Goal: Navigation & Orientation: Understand site structure

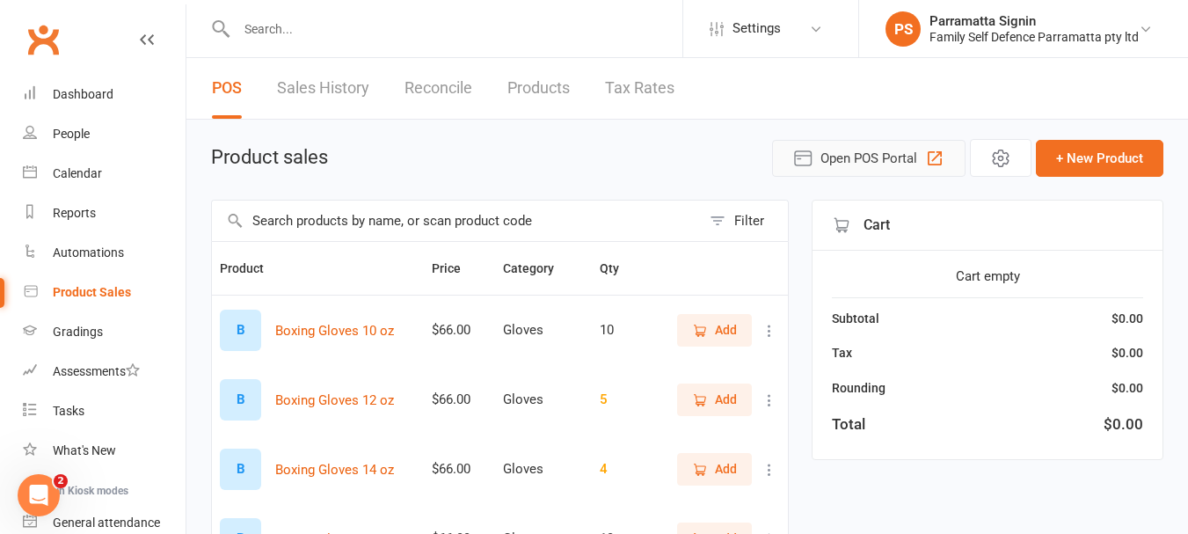
click at [863, 159] on span "Open POS Portal" at bounding box center [868, 158] width 97 height 21
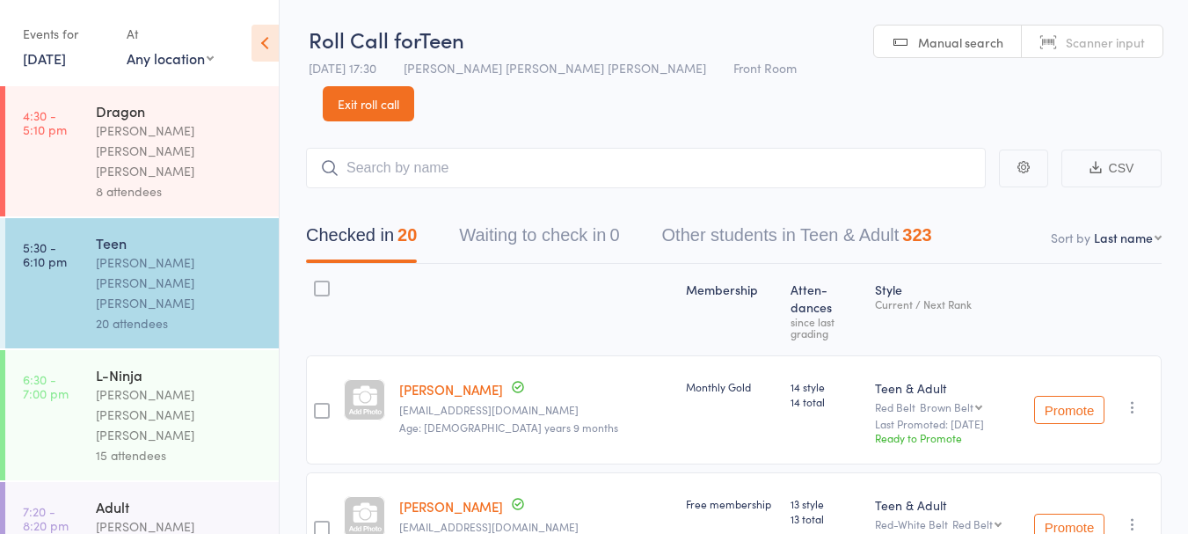
click at [414, 86] on link "Exit roll call" at bounding box center [368, 103] width 91 height 35
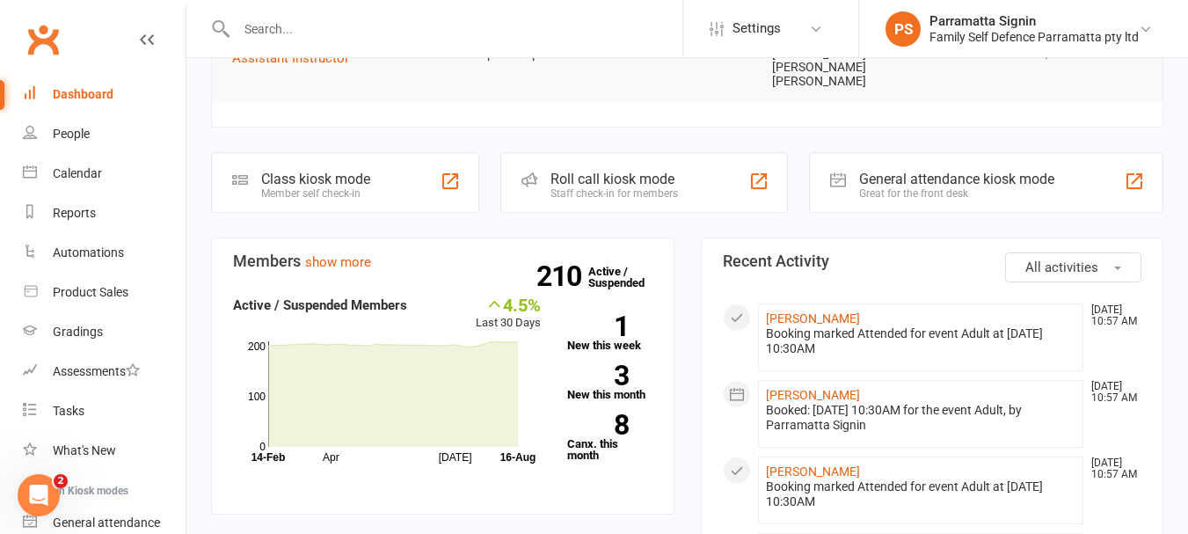
scroll to position [454, 0]
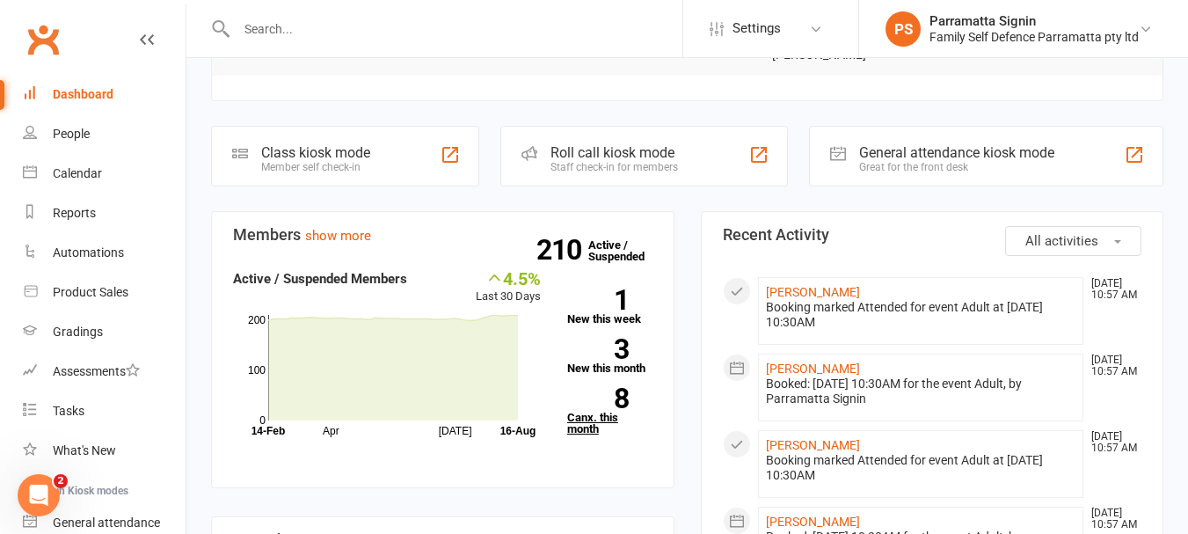
click at [615, 388] on link "8 Canx. this month" at bounding box center [609, 411] width 85 height 47
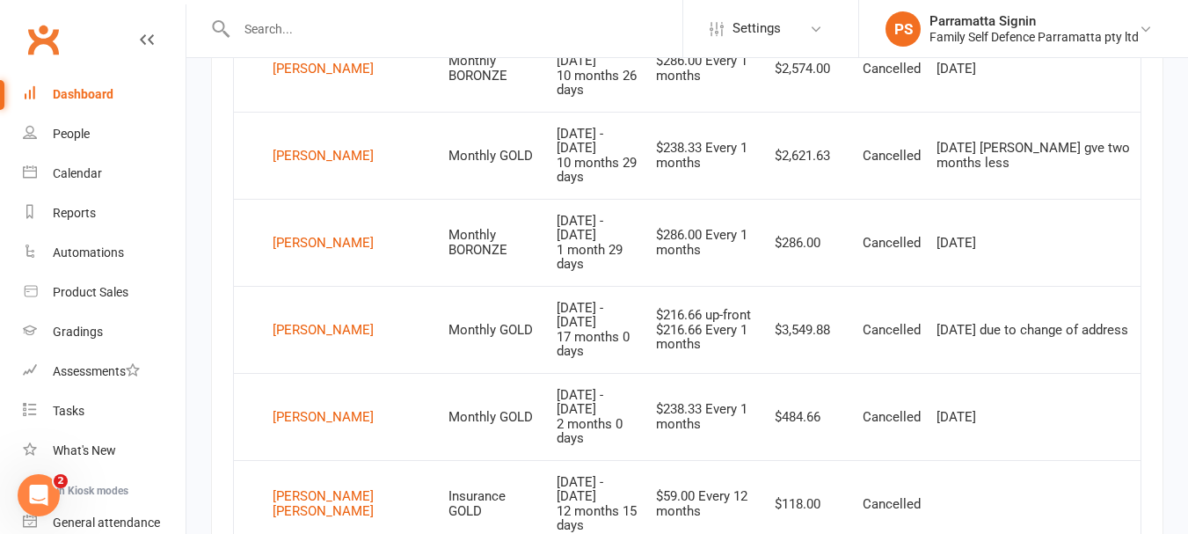
scroll to position [888, 0]
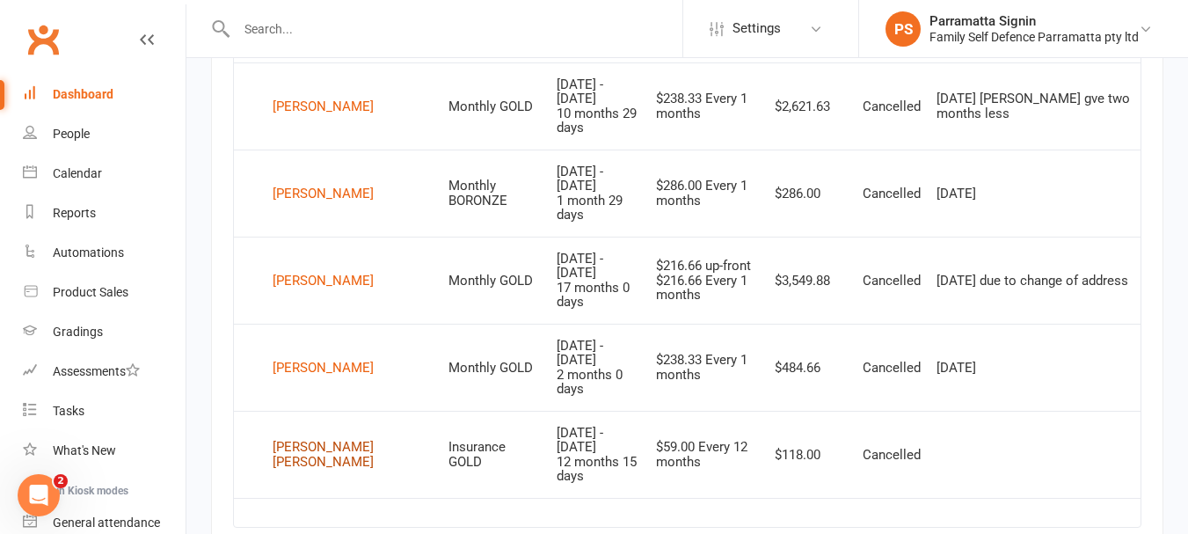
click at [310, 440] on div "Jason Vimal Jacob" at bounding box center [353, 454] width 160 height 29
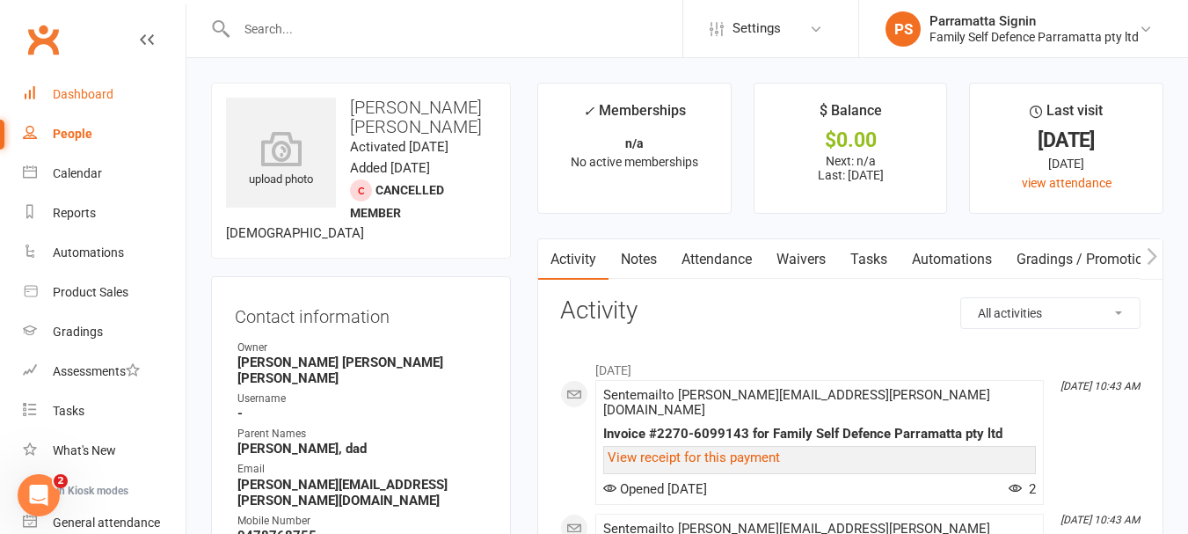
click at [76, 106] on link "Dashboard" at bounding box center [104, 95] width 163 height 40
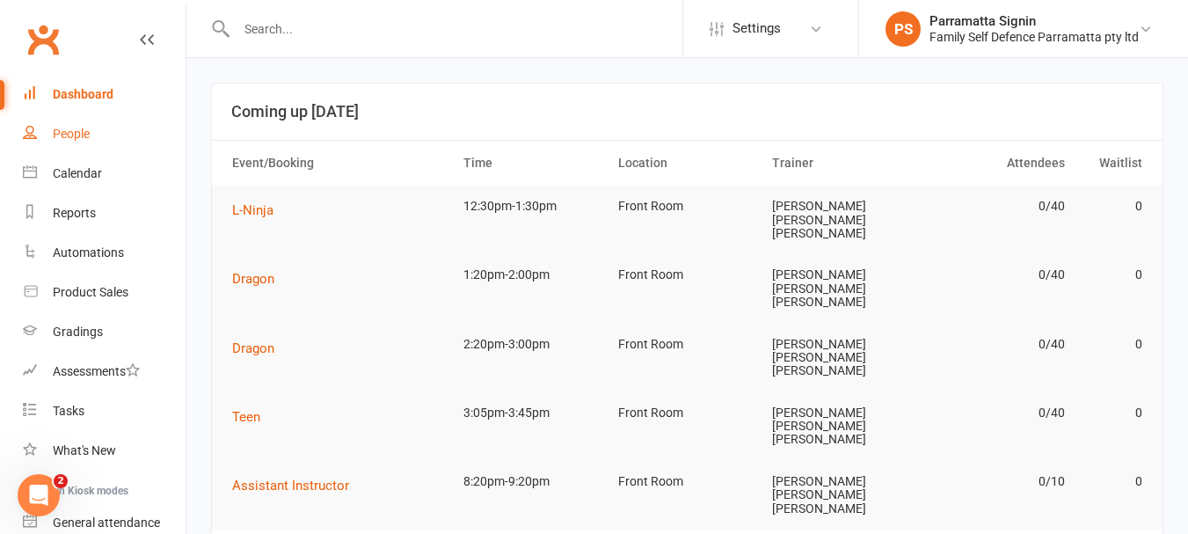
click at [74, 144] on link "People" at bounding box center [104, 134] width 163 height 40
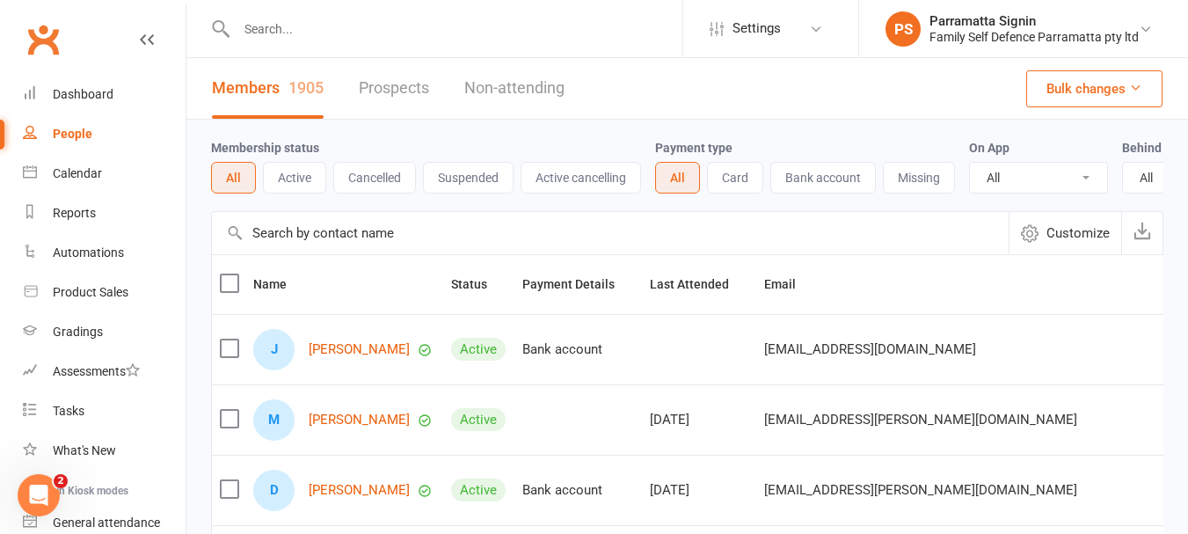
click at [491, 187] on button "Suspended" at bounding box center [468, 178] width 91 height 32
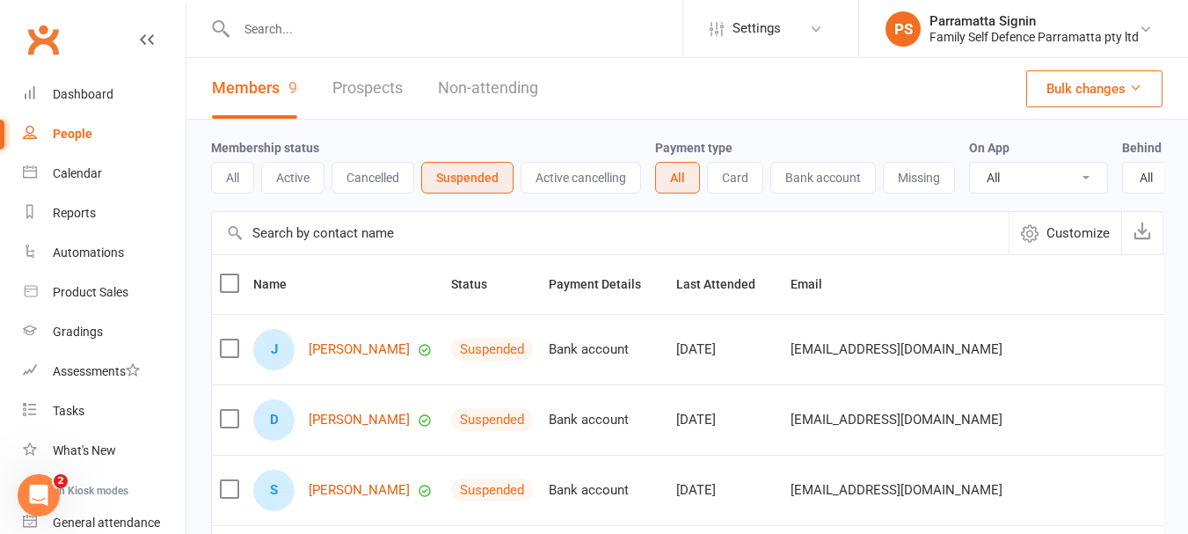
click at [569, 184] on button "Active cancelling" at bounding box center [581, 178] width 120 height 32
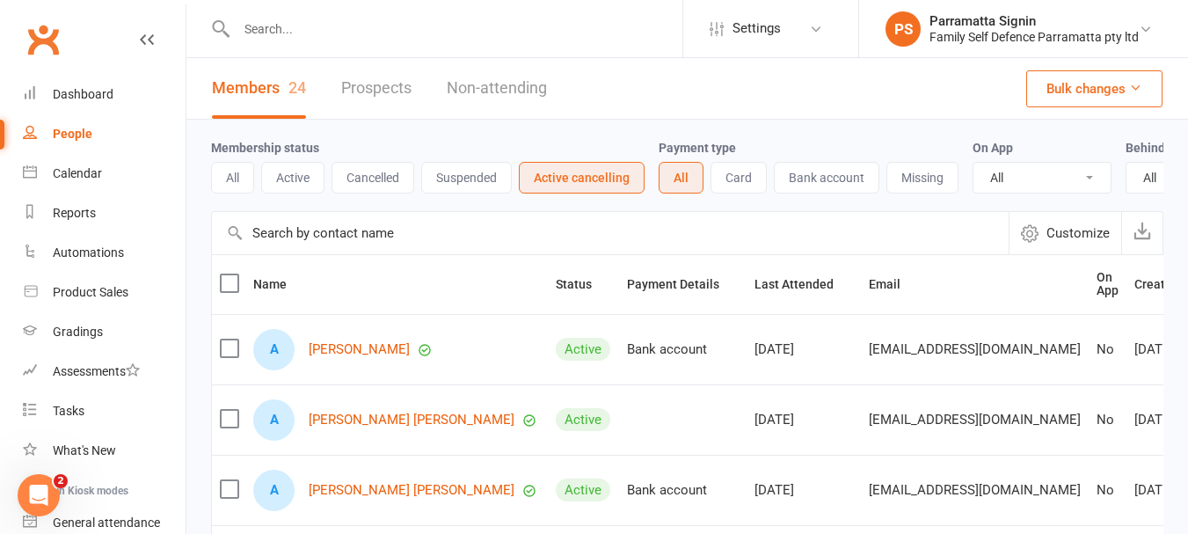
click at [310, 190] on button "Active" at bounding box center [292, 178] width 63 height 32
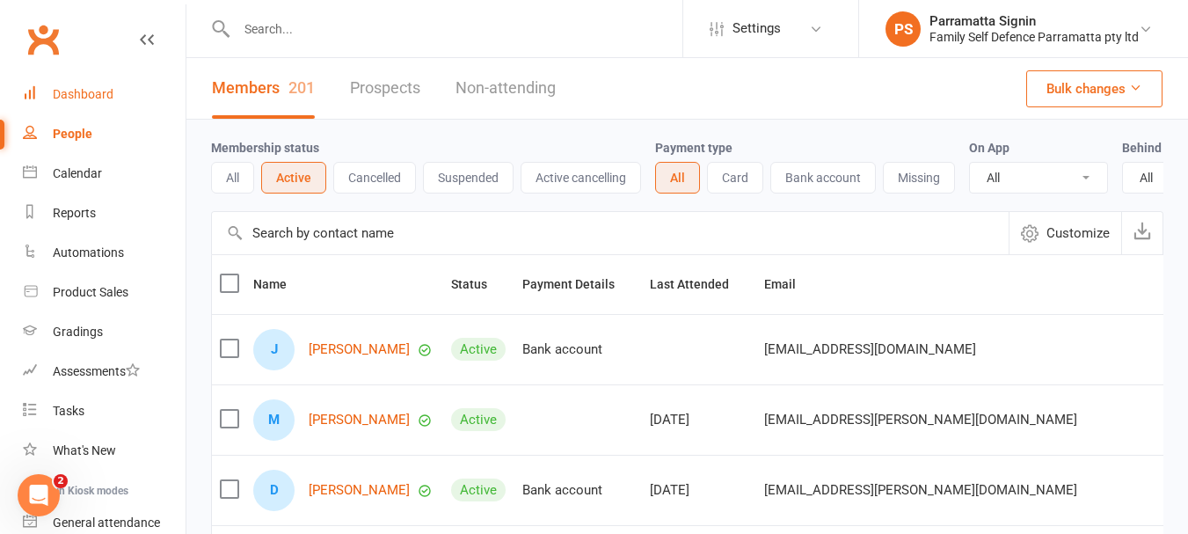
click at [101, 106] on link "Dashboard" at bounding box center [104, 95] width 163 height 40
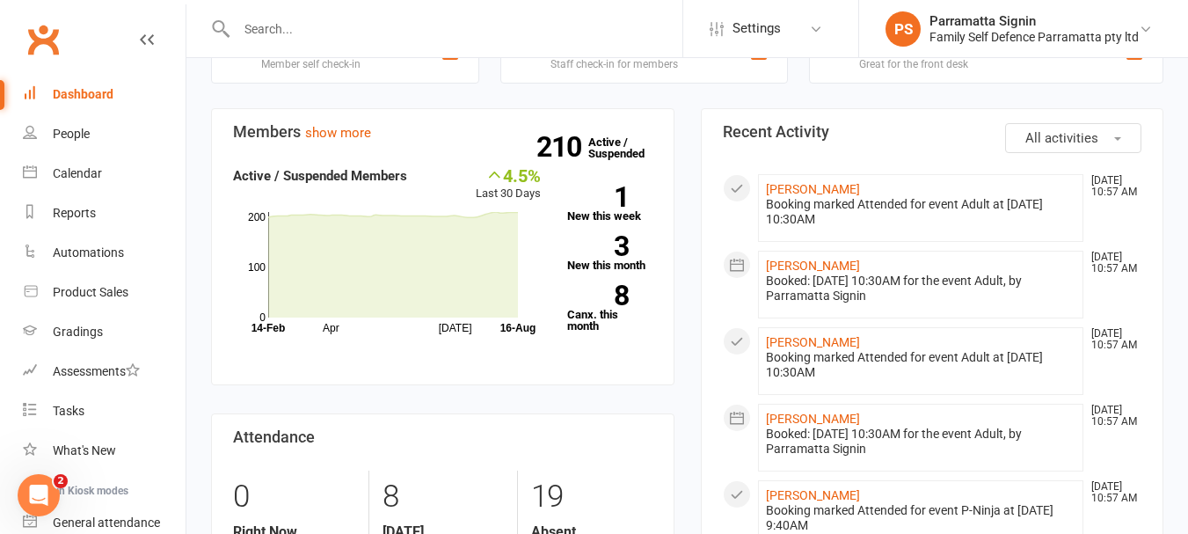
scroll to position [622, 0]
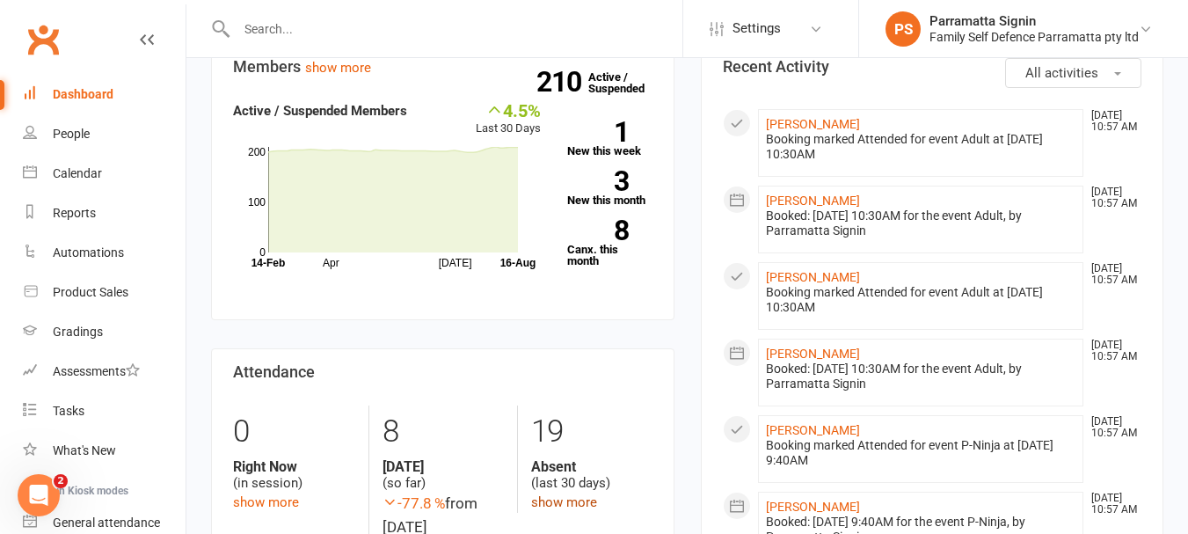
click at [560, 494] on link "show more" at bounding box center [564, 502] width 66 height 16
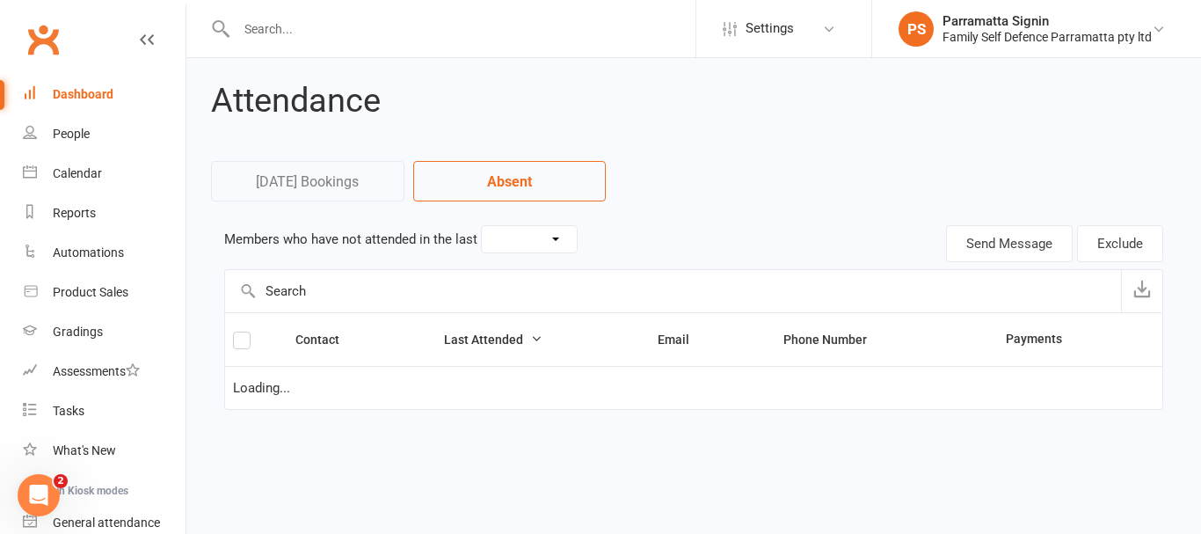
select select "30"
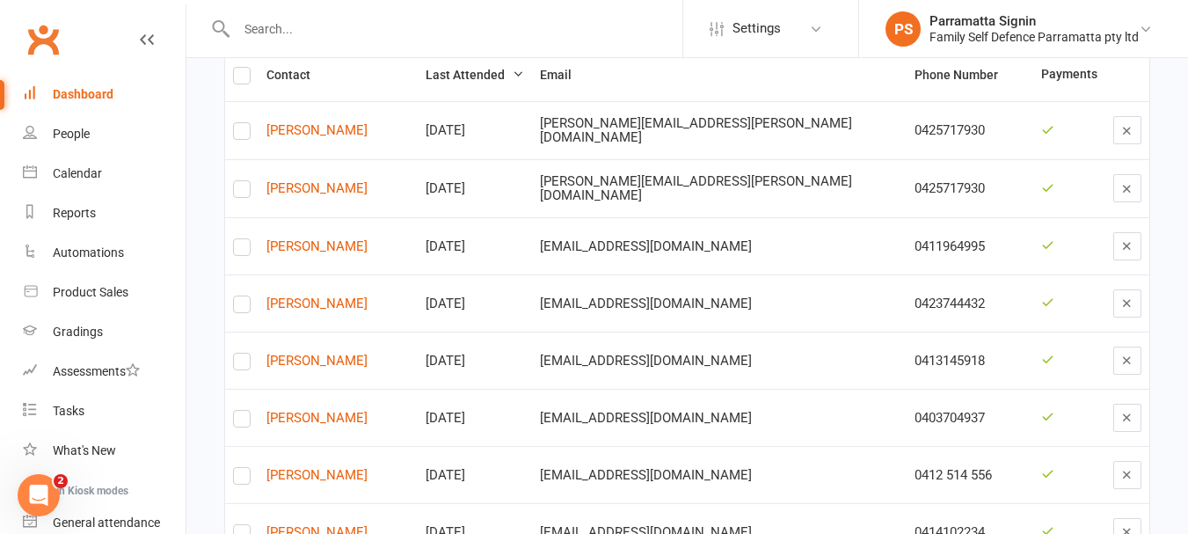
scroll to position [266, 0]
click at [321, 410] on link "Faysal Hamze" at bounding box center [337, 417] width 143 height 15
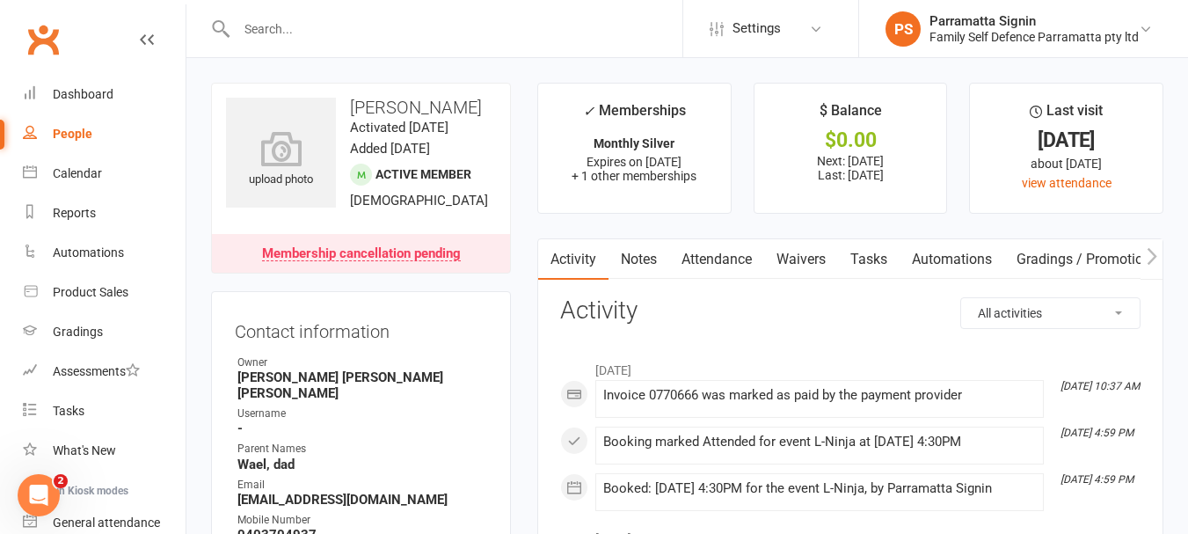
click at [75, 132] on div "People" at bounding box center [73, 134] width 40 height 14
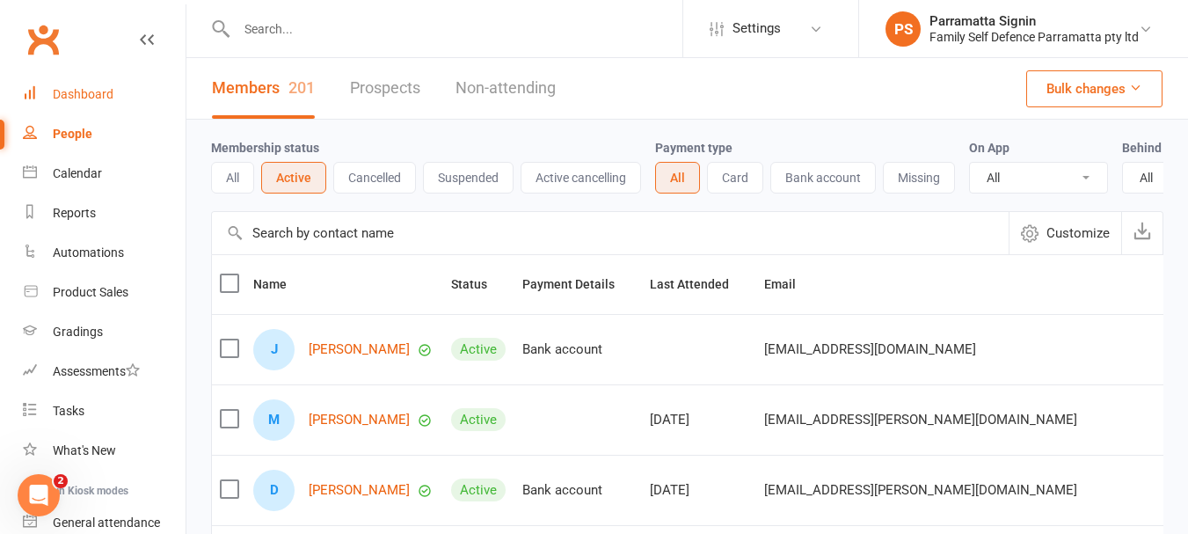
click at [73, 103] on link "Dashboard" at bounding box center [104, 95] width 163 height 40
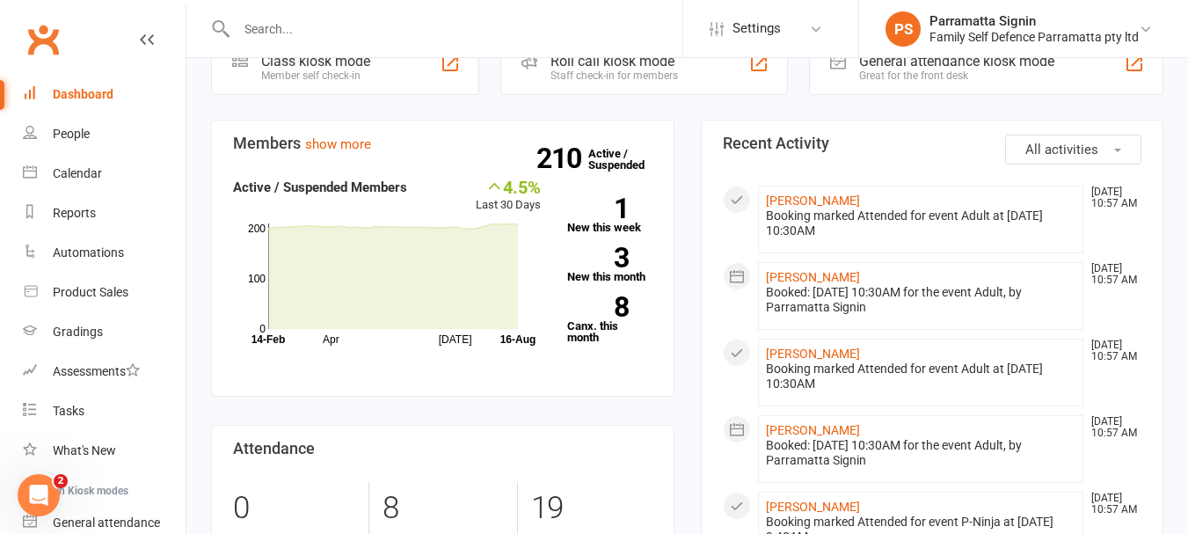
scroll to position [555, 0]
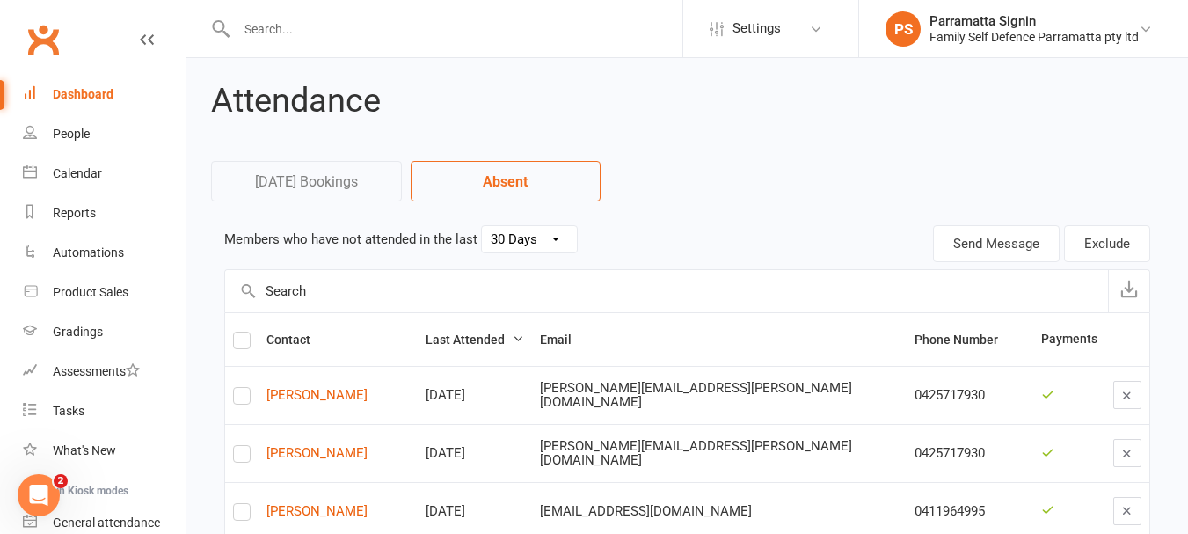
click at [516, 243] on select "30 Days 15 Days 7 Days" at bounding box center [529, 239] width 95 height 26
click at [482, 226] on select "30 Days 15 Days 7 Days" at bounding box center [529, 239] width 95 height 26
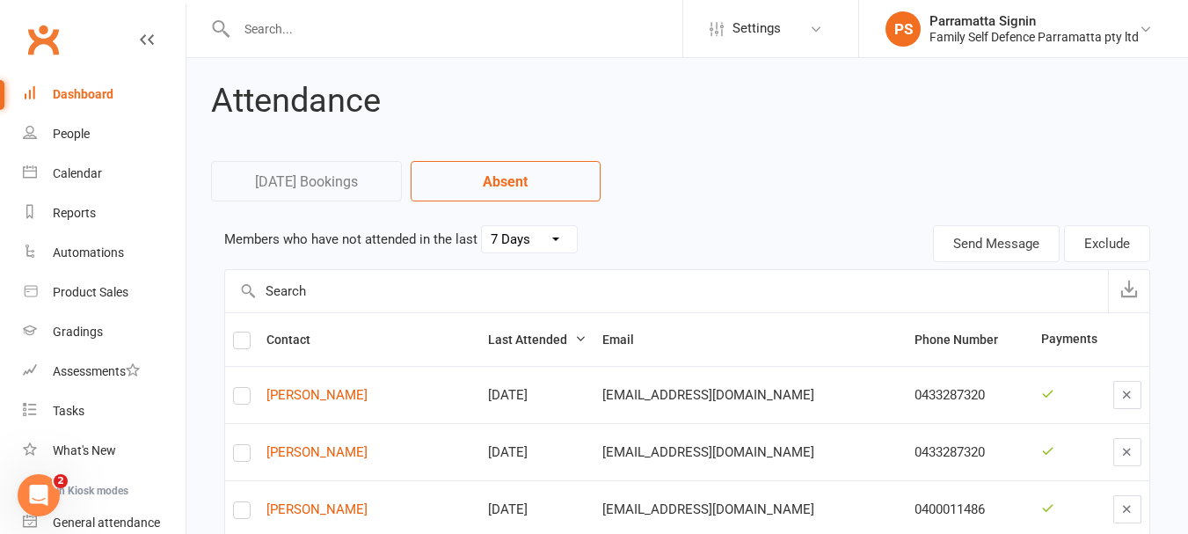
click at [512, 236] on select "30 Days 15 Days 7 Days" at bounding box center [529, 239] width 95 height 26
click at [482, 226] on select "30 Days 15 Days 7 Days" at bounding box center [529, 239] width 95 height 26
select select "30"
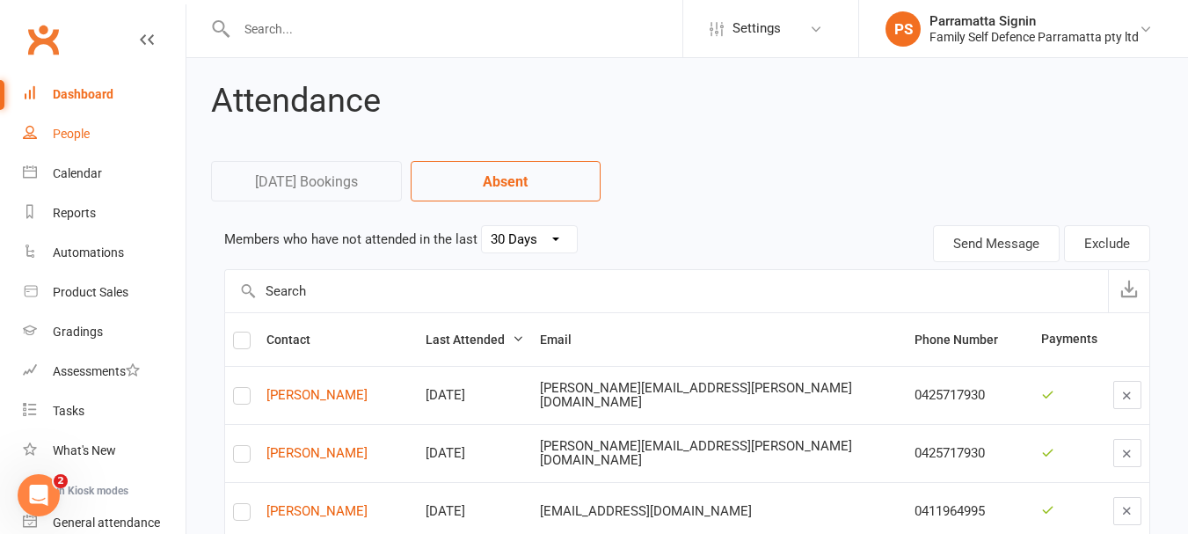
click at [91, 142] on link "People" at bounding box center [104, 134] width 163 height 40
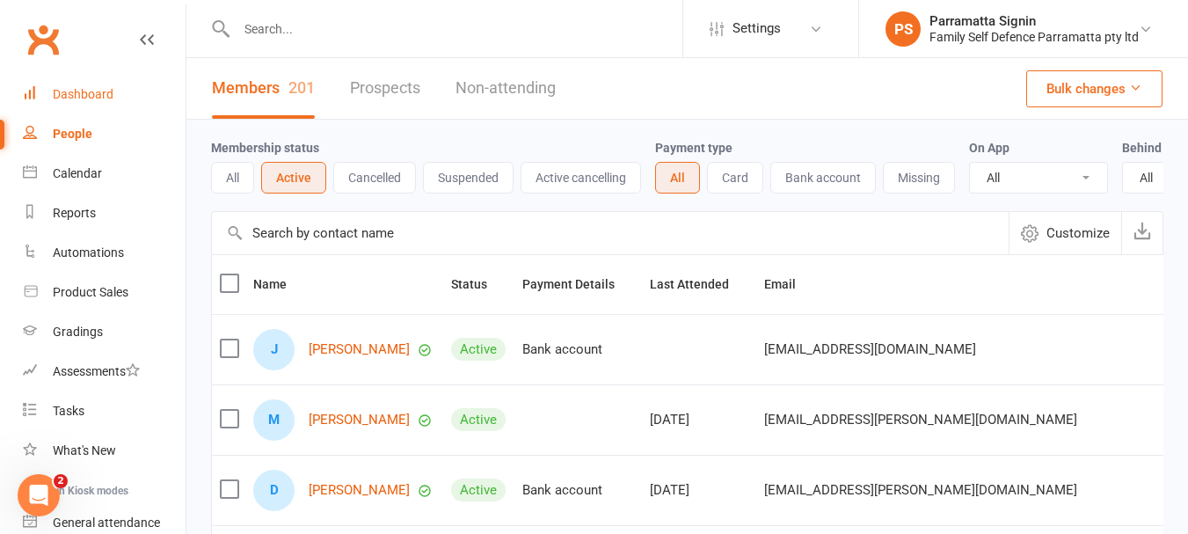
click at [60, 91] on div "Dashboard" at bounding box center [83, 94] width 61 height 14
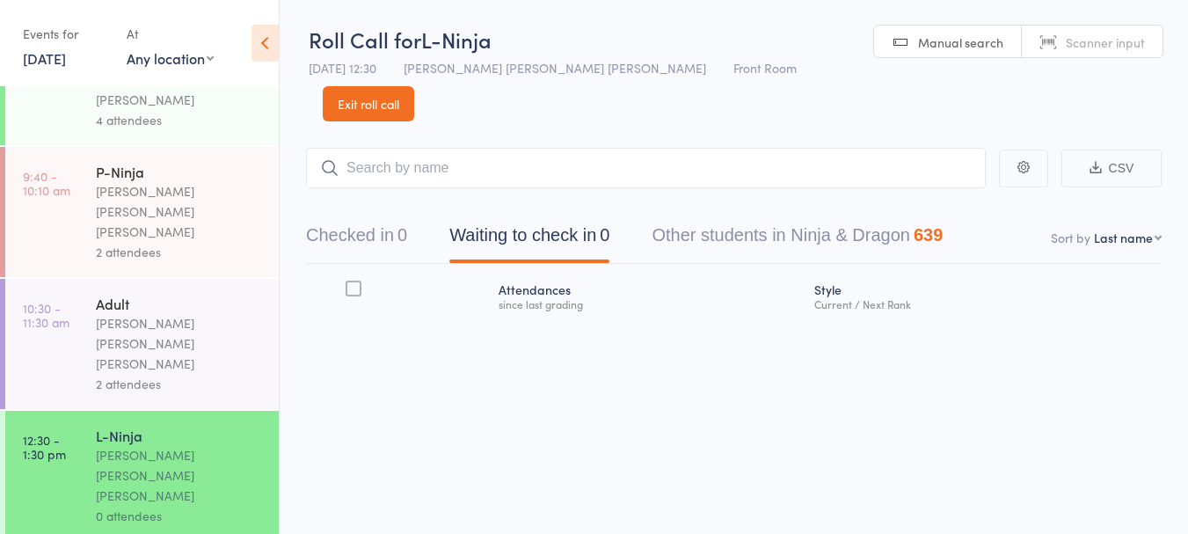
scroll to position [72, 0]
